Goal: Task Accomplishment & Management: Use online tool/utility

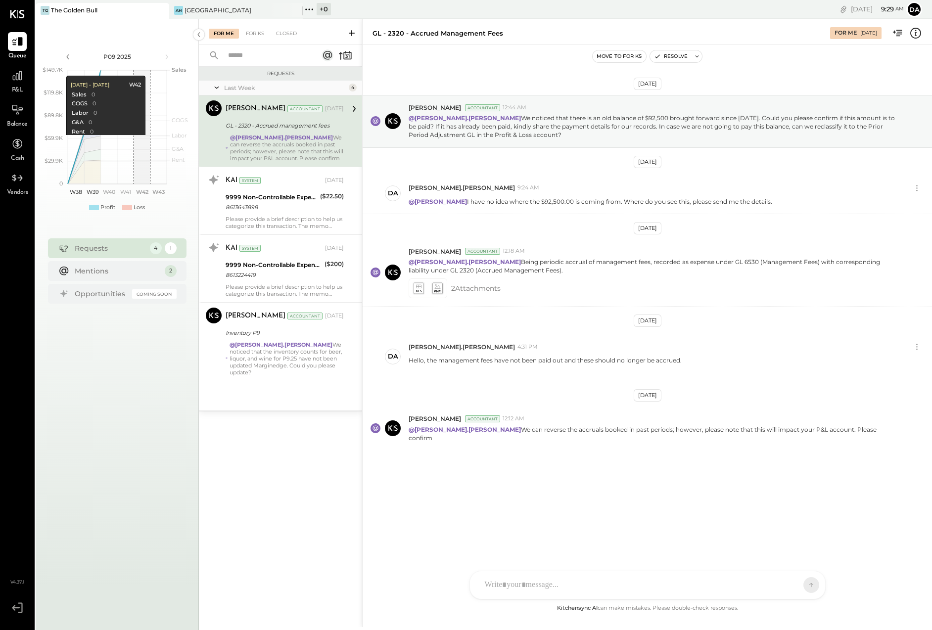
click at [74, 10] on div "The Golden Bull" at bounding box center [74, 10] width 46 height 8
click at [19, 82] on icon at bounding box center [17, 75] width 13 height 13
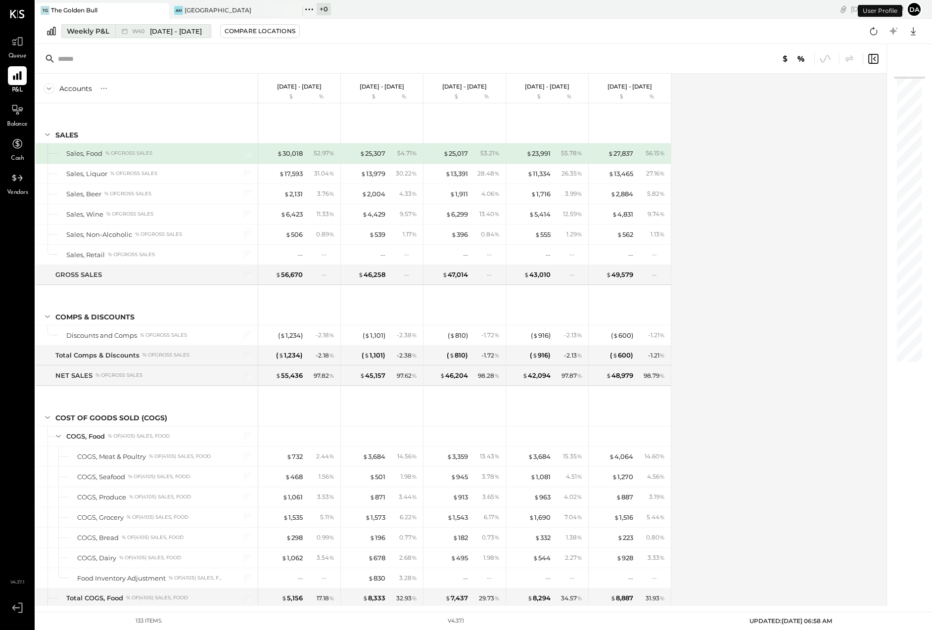
click at [86, 33] on div "Weekly P&L" at bounding box center [88, 31] width 43 height 10
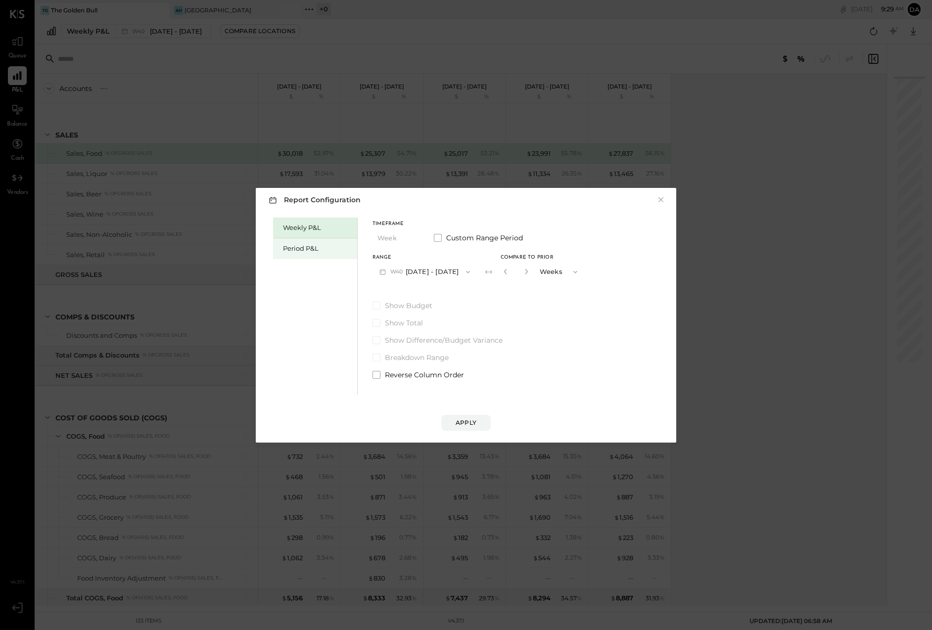
click at [303, 247] on div "Period P&L" at bounding box center [317, 248] width 69 height 9
click at [393, 269] on span "P10" at bounding box center [396, 272] width 12 height 8
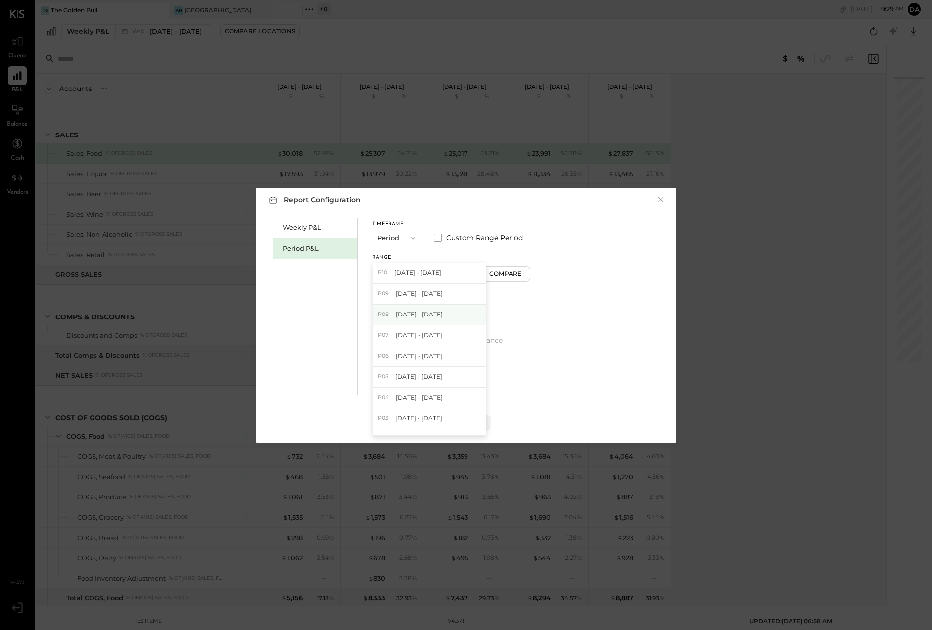
click at [400, 312] on span "[DATE] - [DATE]" at bounding box center [419, 314] width 47 height 8
click at [466, 423] on div "Apply" at bounding box center [465, 422] width 21 height 8
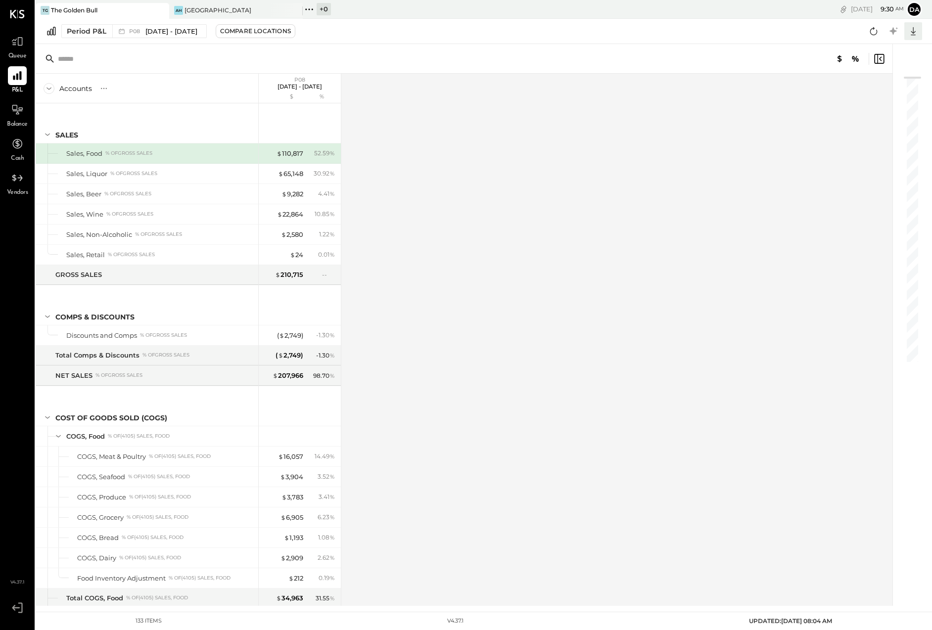
click at [913, 32] on icon at bounding box center [912, 31] width 5 height 8
click at [861, 43] on link "CSV" at bounding box center [882, 47] width 79 height 21
